Goal: Information Seeking & Learning: Learn about a topic

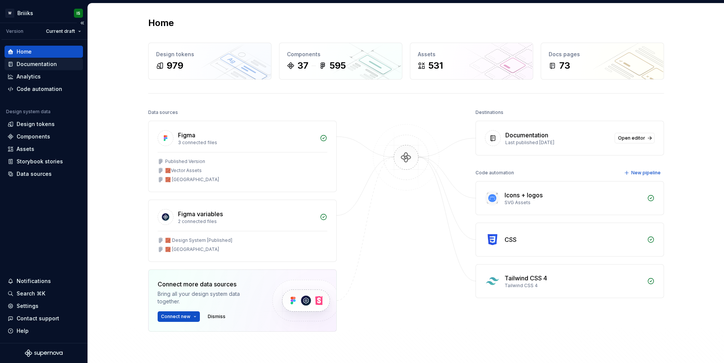
click at [36, 68] on div "Documentation" at bounding box center [44, 64] width 78 height 12
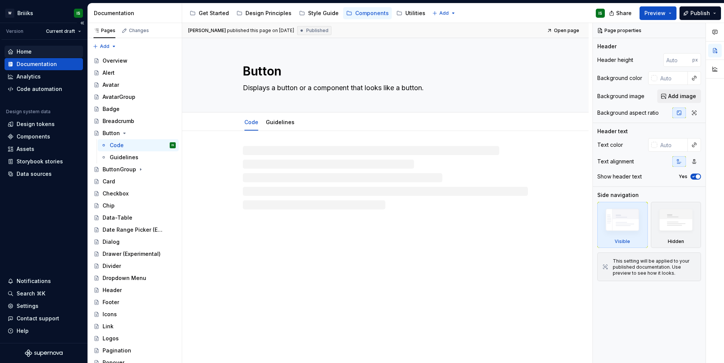
type textarea "*"
click at [35, 54] on div "Home" at bounding box center [44, 52] width 72 height 8
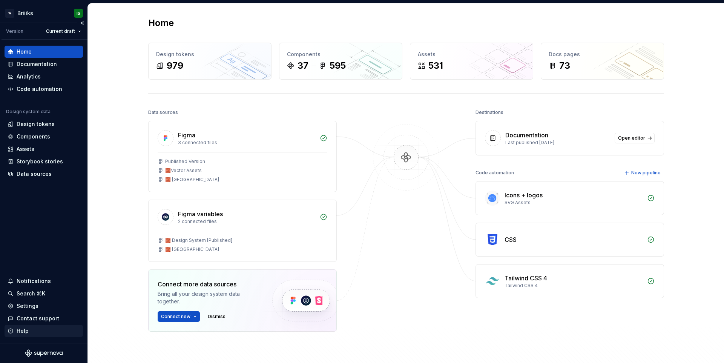
click at [22, 333] on div "Help" at bounding box center [23, 331] width 12 height 8
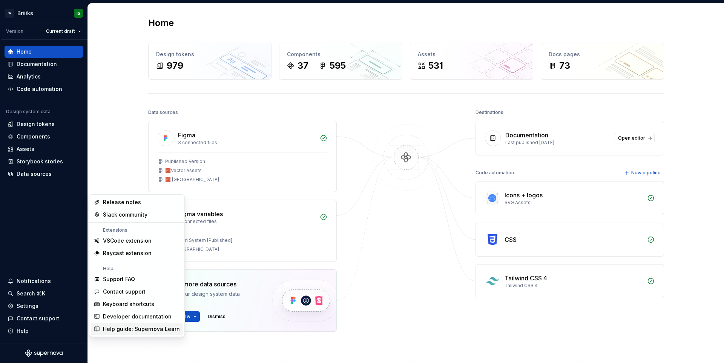
click at [131, 332] on div "Help guide: Supernova Learn" at bounding box center [141, 329] width 77 height 8
